Goal: Task Accomplishment & Management: Use online tool/utility

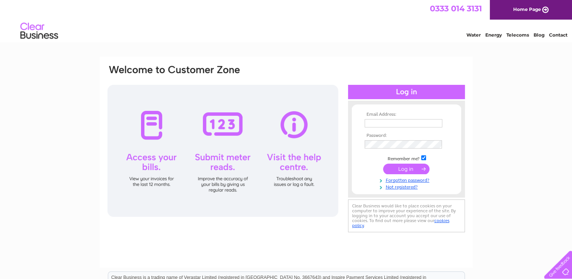
type input "[EMAIL_ADDRESS][DOMAIN_NAME]"
click at [407, 169] on input "submit" at bounding box center [406, 169] width 46 height 11
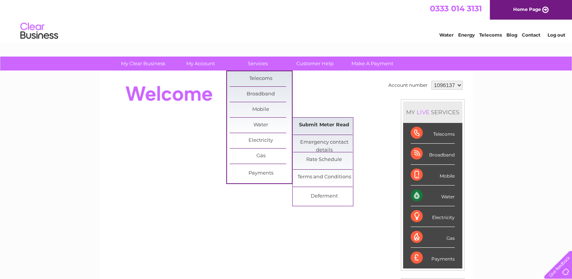
click at [328, 124] on link "Submit Meter Read" at bounding box center [324, 125] width 62 height 15
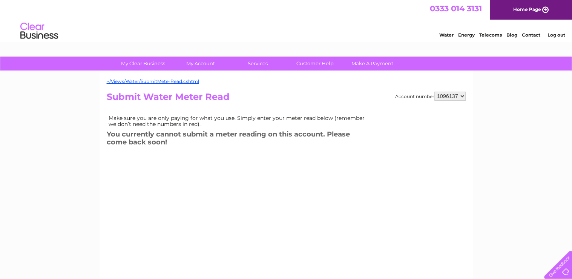
click at [463, 96] on select "1096137 1096139 1096140 1096146 1096149" at bounding box center [449, 96] width 31 height 9
select select "1096139"
click at [434, 92] on select "1096137 1096139 1096140 1096146 1096149" at bounding box center [449, 96] width 31 height 9
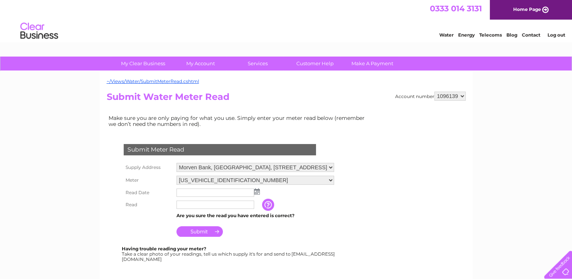
click at [257, 191] on img at bounding box center [257, 192] width 6 height 6
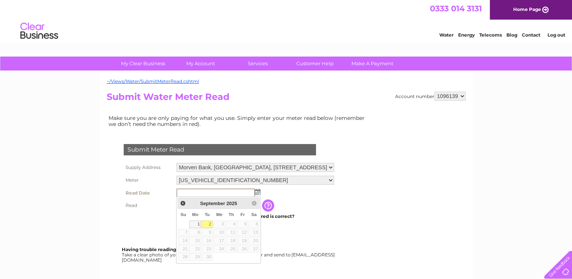
click at [207, 223] on link "2" at bounding box center [207, 225] width 11 height 8
type input "2025/09/02"
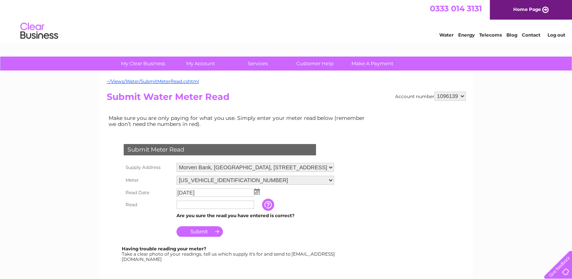
click at [183, 205] on input "text" at bounding box center [216, 205] width 78 height 8
type input "00409"
click at [202, 233] on input "Submit" at bounding box center [200, 231] width 46 height 11
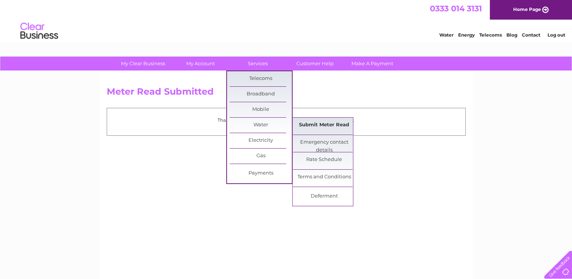
click at [309, 122] on link "Submit Meter Read" at bounding box center [324, 125] width 62 height 15
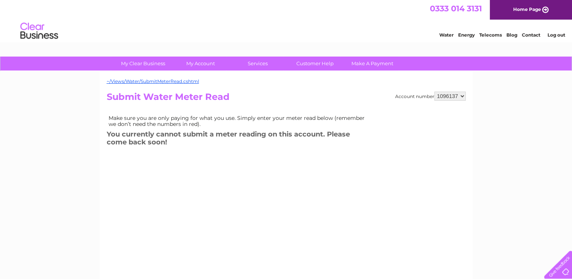
click at [461, 95] on select "1096137 1096139 1096140 1096146 1096149" at bounding box center [449, 96] width 31 height 9
select select "1096140"
click at [434, 92] on select "1096137 1096139 1096140 1096146 1096149" at bounding box center [449, 96] width 31 height 9
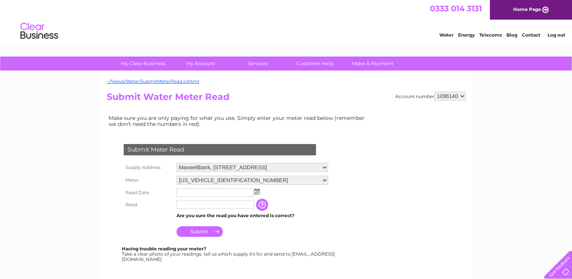
click at [256, 190] on img at bounding box center [257, 192] width 6 height 6
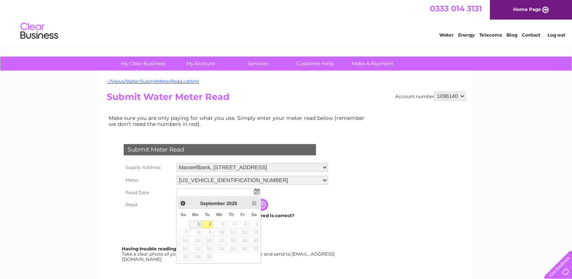
click at [209, 223] on link "2" at bounding box center [207, 225] width 11 height 8
type input "[DATE]"
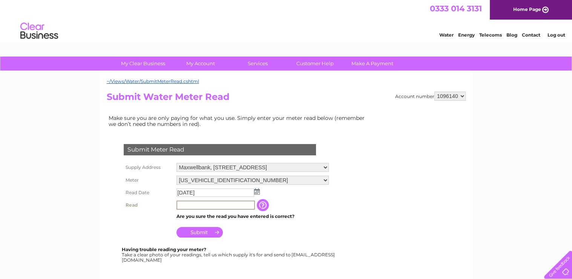
click at [196, 203] on input "text" at bounding box center [216, 205] width 78 height 9
type input "02275"
click at [202, 228] on input "Submit" at bounding box center [200, 231] width 46 height 11
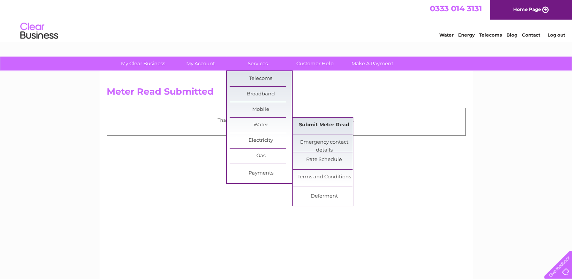
click at [311, 125] on link "Submit Meter Read" at bounding box center [324, 125] width 62 height 15
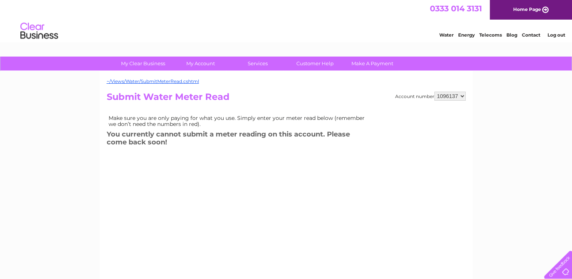
click at [463, 95] on select "1096137 1096139 1096140 1096146 1096149" at bounding box center [449, 96] width 31 height 9
select select "1096146"
click at [434, 92] on select "1096137 1096139 1096140 1096146 1096149" at bounding box center [449, 96] width 31 height 9
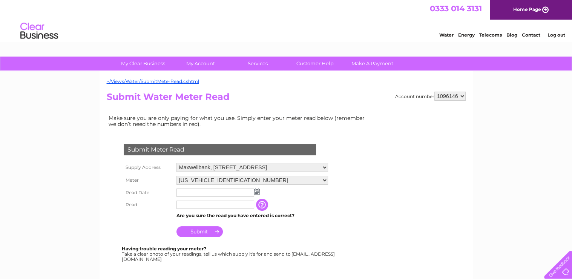
click at [257, 190] on img at bounding box center [257, 192] width 6 height 6
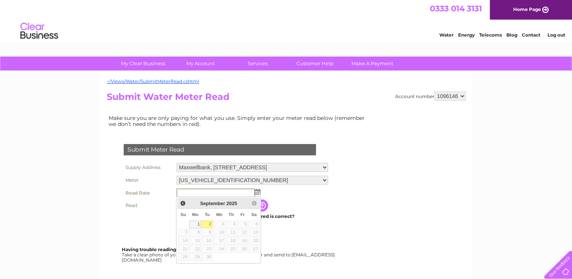
click at [209, 223] on link "2" at bounding box center [207, 225] width 11 height 8
type input "[DATE]"
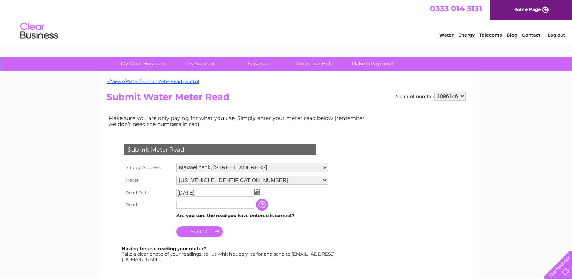
click at [197, 205] on input "text" at bounding box center [216, 205] width 78 height 8
type input "00492"
click at [203, 232] on input "Submit" at bounding box center [200, 231] width 46 height 11
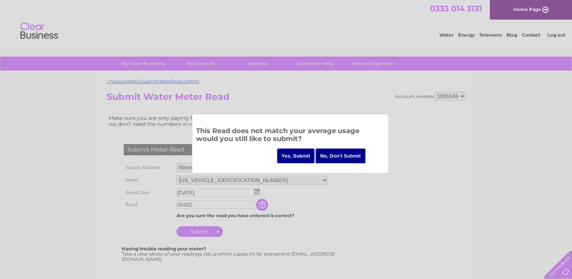
click at [298, 153] on input "Yes, Submit" at bounding box center [296, 156] width 38 height 15
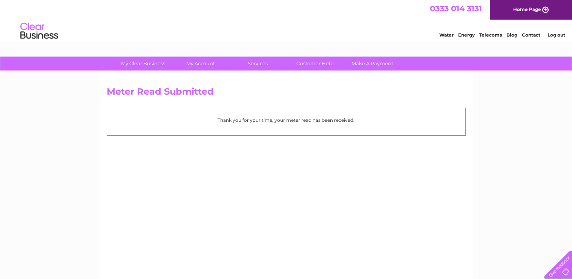
click at [560, 34] on link "Log out" at bounding box center [556, 35] width 18 height 6
